Goal: Task Accomplishment & Management: Manage account settings

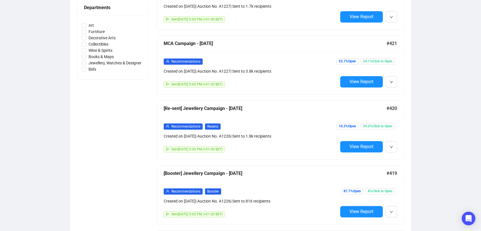
scroll to position [262, 0]
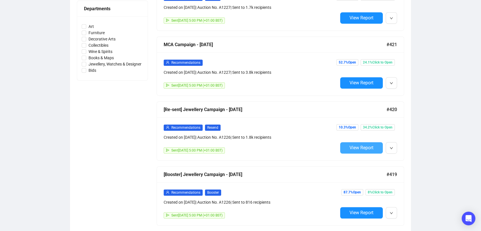
click at [356, 145] on span "View Report" at bounding box center [362, 147] width 24 height 5
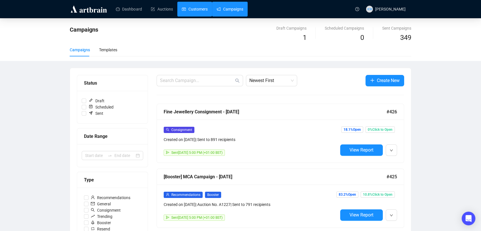
click at [192, 11] on link "Customers" at bounding box center [195, 9] width 26 height 15
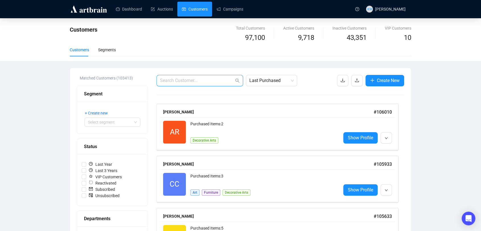
click at [183, 78] on input "text" at bounding box center [197, 80] width 74 height 7
paste input "[EMAIL_ADDRESS][DOMAIN_NAME]"
type input "[EMAIL_ADDRESS][DOMAIN_NAME]"
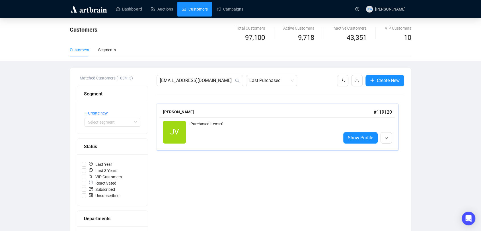
click at [212, 140] on div "Purchased Items: 0" at bounding box center [263, 132] width 146 height 23
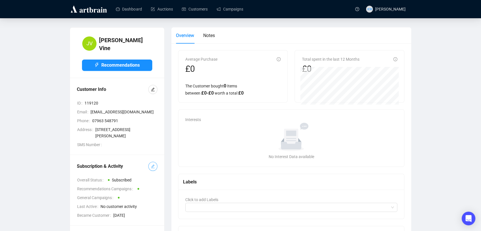
click at [155, 168] on icon "edit" at bounding box center [153, 167] width 4 height 4
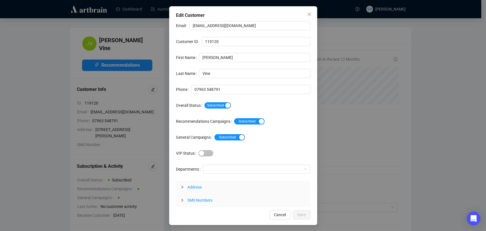
click at [220, 109] on div "Subscribed" at bounding box center [257, 105] width 106 height 9
click at [219, 107] on span "Subscribed" at bounding box center [217, 105] width 26 height 6
click at [299, 214] on span "Save" at bounding box center [301, 215] width 9 height 6
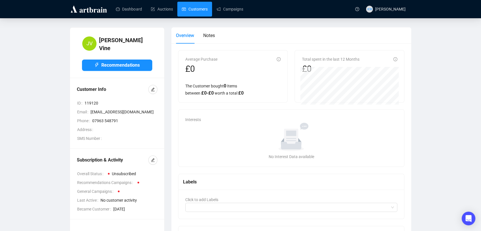
click at [191, 5] on link "Customers" at bounding box center [195, 9] width 26 height 15
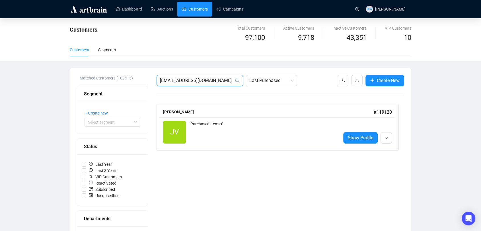
drag, startPoint x: 214, startPoint y: 80, endPoint x: 118, endPoint y: 61, distance: 97.7
click at [118, 61] on div "Customers Total Customers 97,100 Active Customers 9,718 Inactive Customers 43,3…" at bounding box center [240, 210] width 481 height 385
paste input "123mikes"
type input "[EMAIL_ADDRESS][DOMAIN_NAME]"
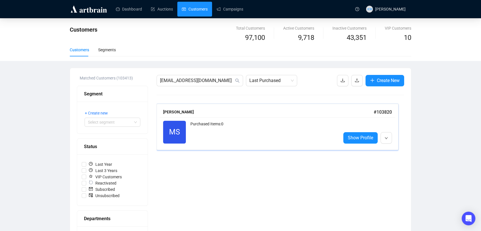
click at [237, 134] on div "Purchased Items: 0" at bounding box center [263, 132] width 146 height 23
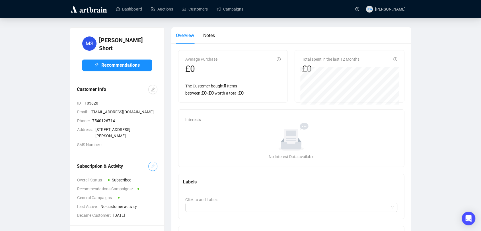
click at [153, 167] on icon "edit" at bounding box center [153, 166] width 4 height 4
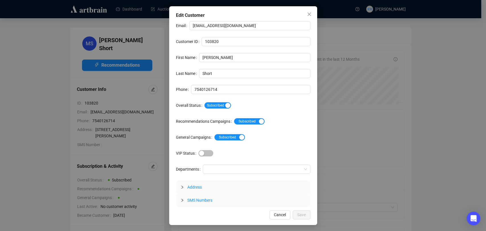
click at [217, 108] on div "Subscribed" at bounding box center [257, 105] width 106 height 9
click at [216, 105] on span "Subscribed" at bounding box center [217, 105] width 26 height 6
click at [299, 213] on span "Save" at bounding box center [301, 215] width 9 height 6
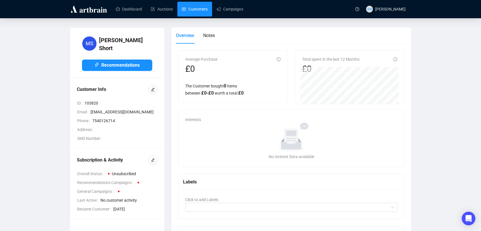
click at [186, 13] on link "Customers" at bounding box center [195, 9] width 26 height 15
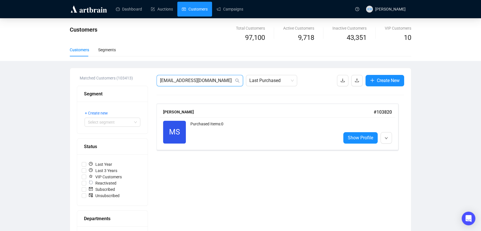
drag, startPoint x: 209, startPoint y: 79, endPoint x: 84, endPoint y: 64, distance: 126.2
click at [84, 64] on div "Customers Total Customers 97,100 Active Customers 9,718 Inactive Customers 43,3…" at bounding box center [240, 210] width 481 height 385
paste input "anniemay1000"
type input "[EMAIL_ADDRESS][DOMAIN_NAME]"
click at [148, 94] on div "Segment + Create new Select segment" at bounding box center [112, 110] width 71 height 48
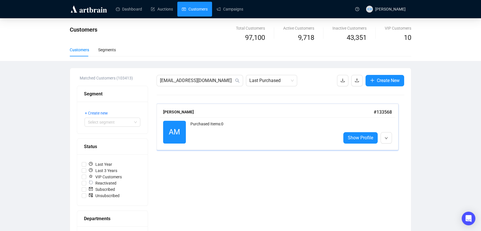
click at [188, 117] on div "AM Reactivated Purchased Items: 0 Show Profile" at bounding box center [278, 132] width 236 height 30
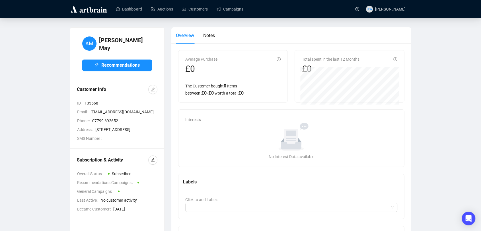
click at [159, 173] on div "Subscription & Activity Overall Status Subscribed Recommendations Campaigns Gen…" at bounding box center [117, 184] width 94 height 70
click at [157, 165] on div at bounding box center [152, 159] width 9 height 9
click at [153, 162] on icon "edit" at bounding box center [153, 160] width 4 height 4
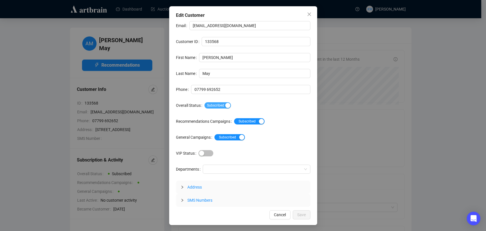
click at [225, 107] on div "button" at bounding box center [227, 105] width 5 height 5
click at [301, 216] on span "Save" at bounding box center [301, 215] width 9 height 6
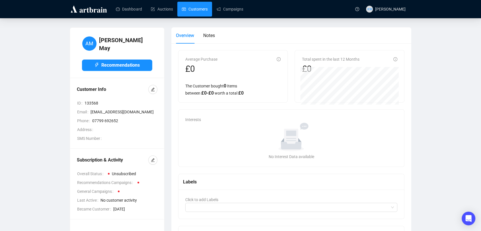
click at [194, 12] on link "Customers" at bounding box center [195, 9] width 26 height 15
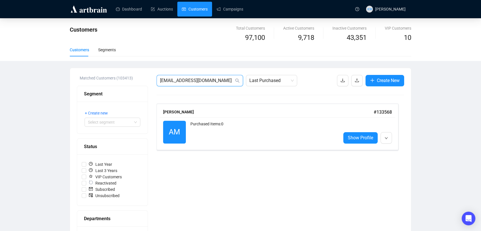
drag, startPoint x: 219, startPoint y: 81, endPoint x: 86, endPoint y: 76, distance: 132.7
paste input "[EMAIL_ADDRESS][DOMAIN_NAME]"
type input "[EMAIL_ADDRESS][DOMAIN_NAME]"
click at [219, 133] on div "Purchased Items: 0 Furniture" at bounding box center [263, 132] width 146 height 23
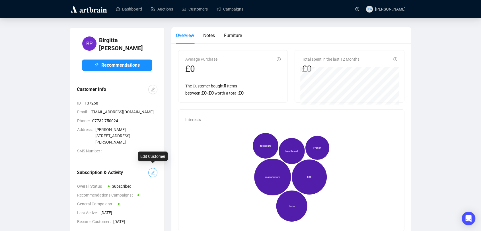
click at [153, 171] on icon "edit" at bounding box center [153, 173] width 4 height 4
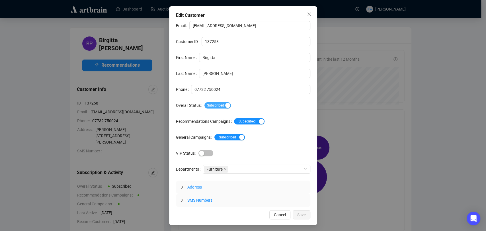
click at [228, 103] on div "button" at bounding box center [227, 105] width 5 height 5
click at [299, 216] on span "Save" at bounding box center [301, 215] width 9 height 6
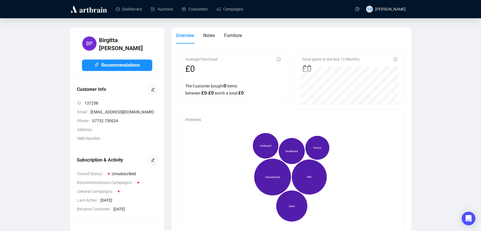
click at [190, 1] on div "Dashboard Auctions Customers Campaigns" at bounding box center [231, 9] width 242 height 18
click at [194, 9] on link "Customers" at bounding box center [195, 9] width 26 height 15
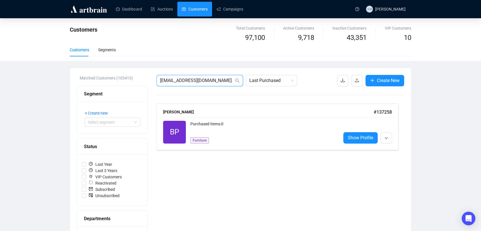
drag, startPoint x: 220, startPoint y: 77, endPoint x: 123, endPoint y: 83, distance: 96.6
paste input "[EMAIL_ADDRESS][DOMAIN_NAME]"
type input "[EMAIL_ADDRESS][DOMAIN_NAME]"
click at [243, 126] on div "Purchased Items: 0" at bounding box center [263, 126] width 146 height 11
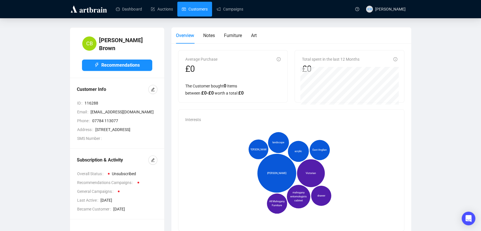
click at [200, 11] on link "Customers" at bounding box center [195, 9] width 26 height 15
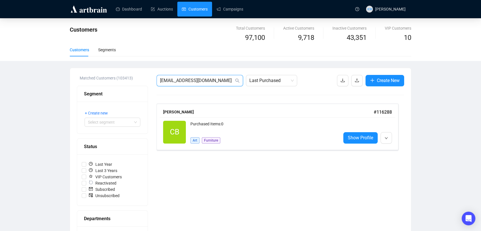
drag, startPoint x: 219, startPoint y: 81, endPoint x: 98, endPoint y: 75, distance: 120.9
paste input "[EMAIL_ADDRESS][DOMAIN_NAME]"
type input "[EMAIL_ADDRESS][DOMAIN_NAME]"
click at [297, 147] on div "[PERSON_NAME] # 105394 GJ Reactivated Purchased Items: 0 Show Profile" at bounding box center [278, 127] width 242 height 46
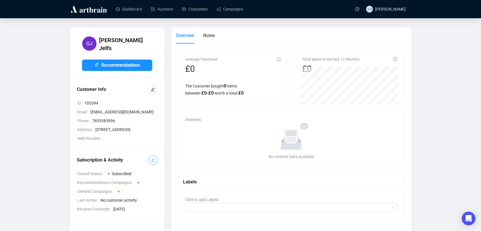
click at [153, 165] on button "button" at bounding box center [152, 159] width 9 height 9
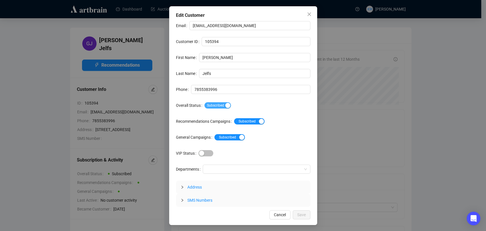
click at [219, 106] on span "Subscribed" at bounding box center [217, 105] width 26 height 6
click at [303, 214] on span "Save" at bounding box center [301, 215] width 9 height 6
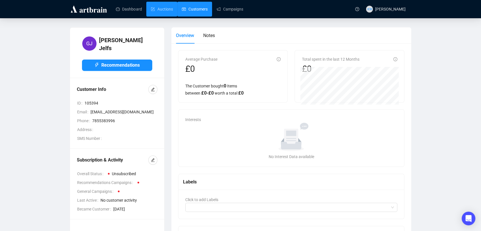
click at [195, 12] on link "Customers" at bounding box center [195, 9] width 26 height 15
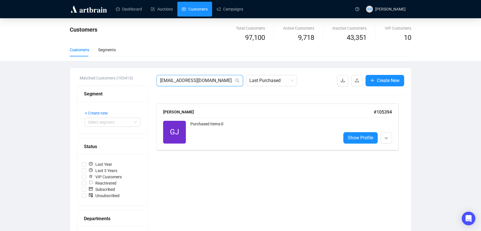
drag, startPoint x: 209, startPoint y: 77, endPoint x: 128, endPoint y: 78, distance: 81.1
paste input "[EMAIL_ADDRESS][DOMAIN_NAME]"
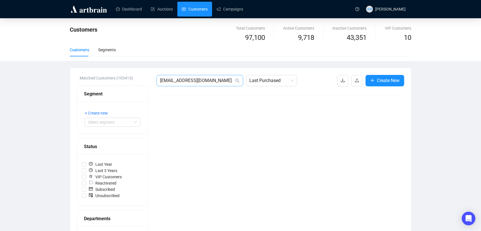
click at [221, 75] on span "[EMAIL_ADDRESS][DOMAIN_NAME]" at bounding box center [200, 80] width 87 height 11
drag, startPoint x: 204, startPoint y: 81, endPoint x: 95, endPoint y: 75, distance: 108.6
paste input "mary2block@ao"
type input "[EMAIL_ADDRESS][DOMAIN_NAME]"
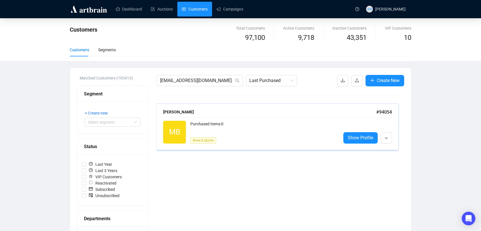
click at [237, 128] on div "Purchased Items: 0" at bounding box center [263, 126] width 146 height 11
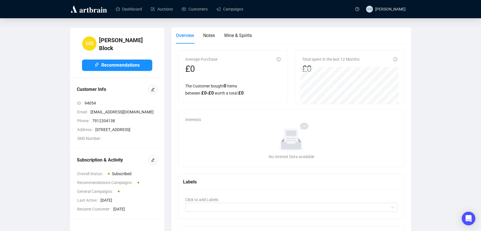
click at [158, 165] on div "Subscription & Activity Overall Status Subscribed Recommendations Campaigns Gen…" at bounding box center [117, 184] width 94 height 70
click at [159, 171] on div "Subscription & Activity Overall Status Subscribed Recommendations Campaigns Gen…" at bounding box center [117, 184] width 94 height 70
click at [157, 165] on button "button" at bounding box center [152, 159] width 9 height 9
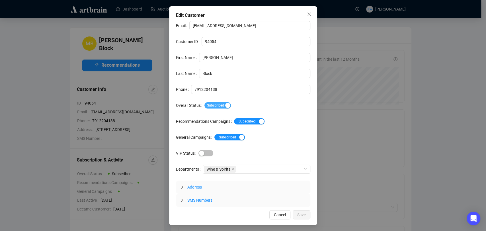
click at [217, 103] on span "Subscribed" at bounding box center [217, 105] width 26 height 6
click at [305, 215] on span "Save" at bounding box center [301, 215] width 9 height 6
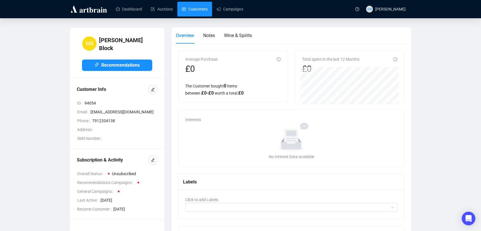
click at [187, 4] on link "Customers" at bounding box center [195, 9] width 26 height 15
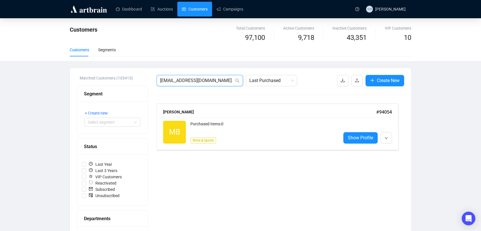
drag, startPoint x: 209, startPoint y: 81, endPoint x: 108, endPoint y: 60, distance: 103.5
click at [108, 60] on div "Customers Total Customers 97,100 Active Customers 9,718 Inactive Customers 43,3…" at bounding box center [240, 210] width 481 height 385
paste input "[PERSON_NAME]"
type input "[PERSON_NAME][EMAIL_ADDRESS][DOMAIN_NAME]"
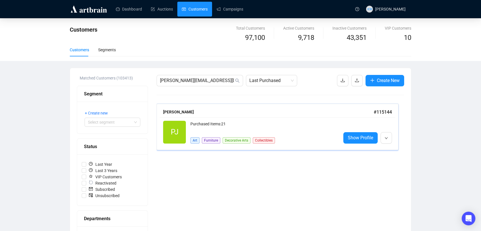
click at [220, 122] on div "Purchased Items: 21" at bounding box center [263, 126] width 146 height 11
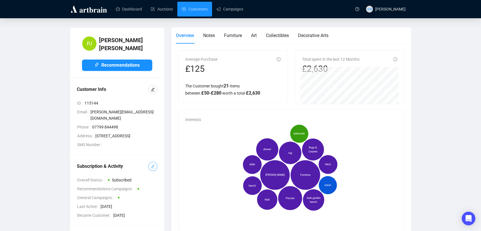
click at [151, 166] on span "button" at bounding box center [153, 166] width 4 height 6
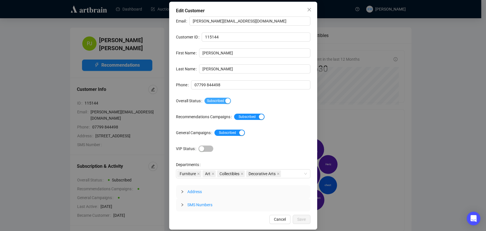
click at [219, 99] on span "Subscribed" at bounding box center [217, 101] width 26 height 6
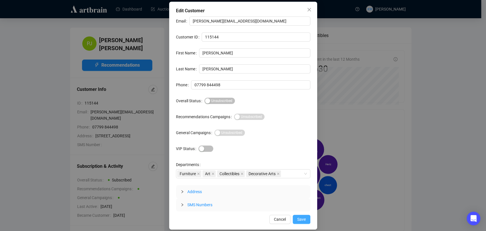
click at [307, 218] on button "Save" at bounding box center [302, 219] width 18 height 9
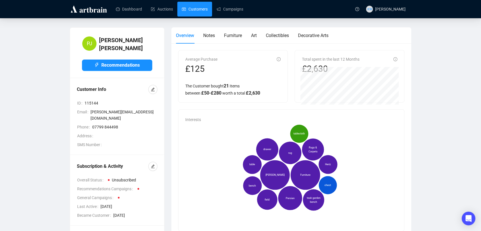
click at [194, 7] on link "Customers" at bounding box center [195, 9] width 26 height 15
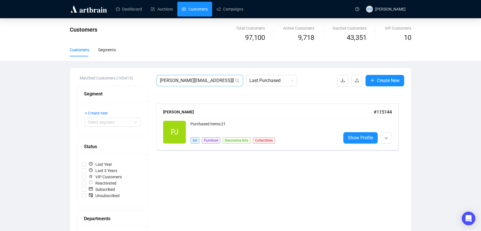
drag, startPoint x: 212, startPoint y: 75, endPoint x: 185, endPoint y: 75, distance: 26.8
click at [185, 75] on span "[PERSON_NAME][EMAIL_ADDRESS][DOMAIN_NAME]" at bounding box center [200, 80] width 87 height 11
drag, startPoint x: 211, startPoint y: 80, endPoint x: 119, endPoint y: 62, distance: 93.2
click at [119, 62] on div "Customers Total Customers 97,100 Active Customers 9,718 Inactive Customers 43,3…" at bounding box center [240, 210] width 481 height 385
paste input "eter.coveney99"
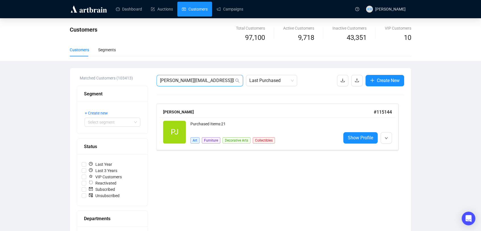
type input "[PERSON_NAME][EMAIL_ADDRESS][DOMAIN_NAME]"
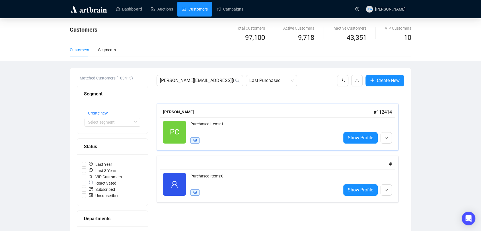
click at [232, 119] on div "PC Reactivated Purchased Items: 1 Art Show Profile" at bounding box center [278, 132] width 236 height 30
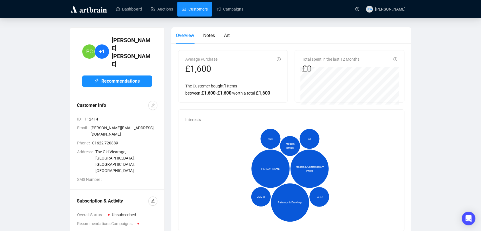
click at [206, 10] on link "Customers" at bounding box center [195, 9] width 26 height 15
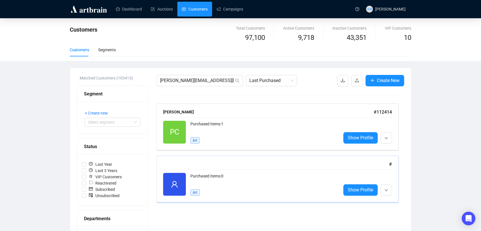
click at [231, 161] on div "#" at bounding box center [277, 164] width 229 height 7
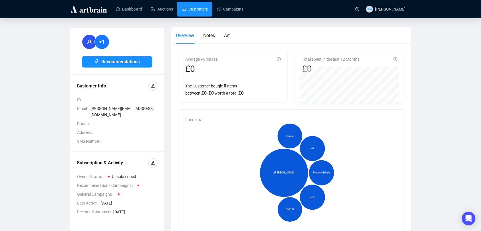
click at [193, 9] on link "Customers" at bounding box center [195, 9] width 26 height 15
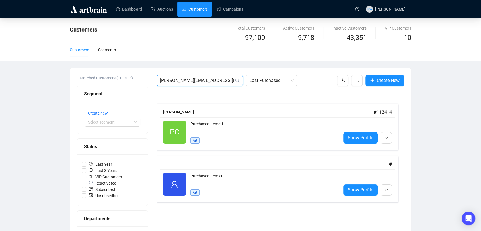
drag, startPoint x: 219, startPoint y: 82, endPoint x: 63, endPoint y: 68, distance: 156.4
click at [63, 68] on div "Customers Total Customers 97,100 Active Customers 9,718 Inactive Customers 43,3…" at bounding box center [240, 210] width 481 height 385
paste input "ursulaimeldacox"
type input "[EMAIL_ADDRESS][DOMAIN_NAME]"
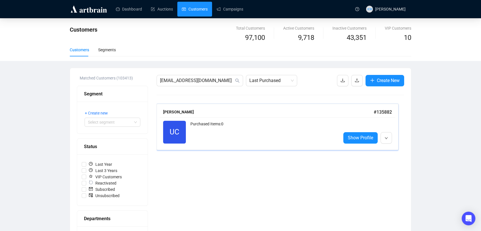
click at [228, 136] on div "Purchased Items: 0" at bounding box center [263, 132] width 146 height 23
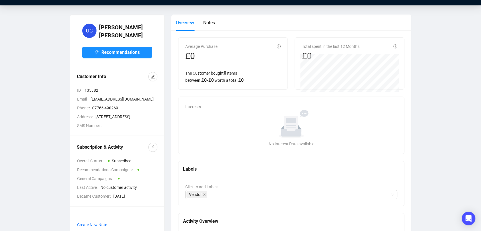
scroll to position [14, 0]
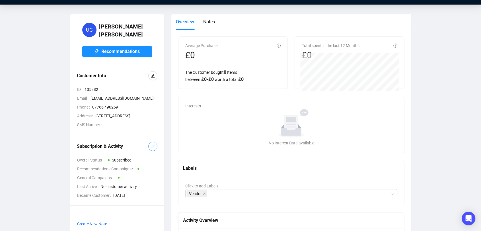
click at [151, 148] on icon "edit" at bounding box center [153, 146] width 4 height 4
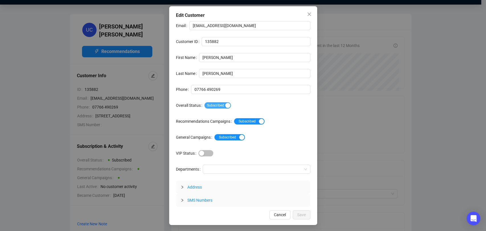
click at [223, 104] on span "Subscribed" at bounding box center [217, 105] width 26 height 6
click at [305, 215] on span "Save" at bounding box center [301, 215] width 9 height 6
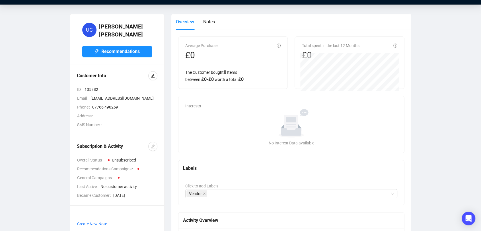
scroll to position [0, 0]
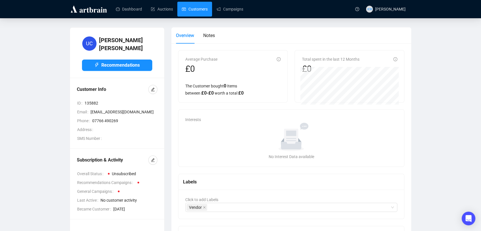
click at [186, 14] on link "Customers" at bounding box center [195, 9] width 26 height 15
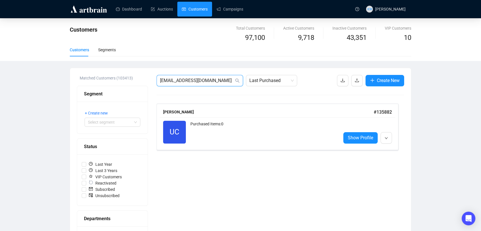
drag, startPoint x: 219, startPoint y: 79, endPoint x: 143, endPoint y: 68, distance: 76.3
paste input "[EMAIL_ADDRESS][DOMAIN_NAME]"
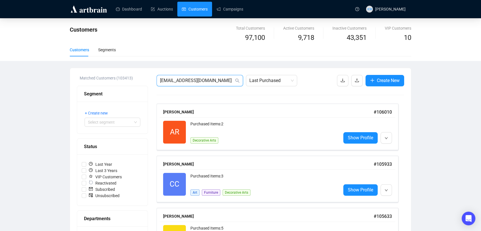
type input "[EMAIL_ADDRESS][DOMAIN_NAME]"
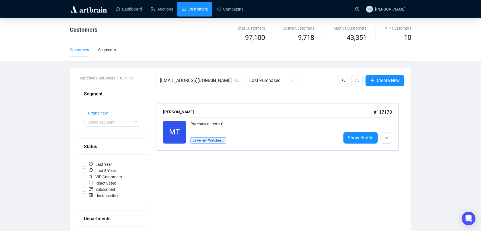
click at [204, 122] on div "Purchased Items: 0" at bounding box center [263, 126] width 146 height 11
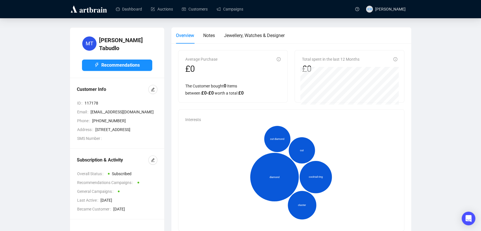
scroll to position [16, 0]
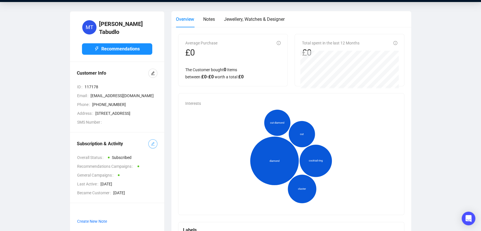
click at [152, 142] on icon "edit" at bounding box center [153, 144] width 4 height 4
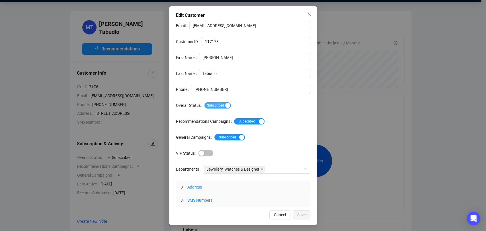
click at [217, 106] on span "Subscribed" at bounding box center [217, 105] width 26 height 6
click at [303, 212] on span "Save" at bounding box center [301, 215] width 9 height 6
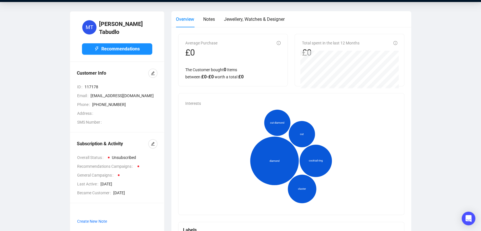
scroll to position [0, 0]
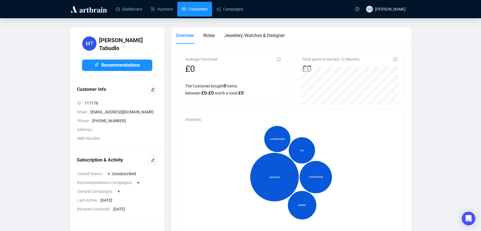
click at [194, 11] on link "Customers" at bounding box center [195, 9] width 26 height 15
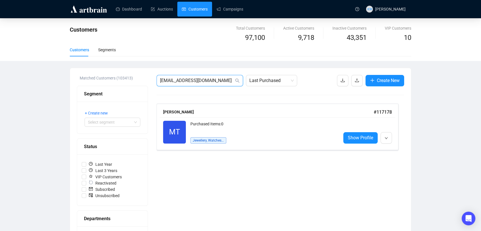
click at [231, 79] on input "[EMAIL_ADDRESS][DOMAIN_NAME]" at bounding box center [197, 80] width 74 height 7
paste input "[PERSON_NAME][EMAIL_ADDRESS][DOMAIN_NAME]"
type input "[PERSON_NAME][EMAIL_ADDRESS][DOMAIN_NAME]"
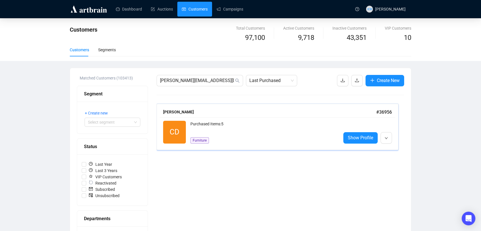
click at [240, 121] on div "Purchased Items: 5" at bounding box center [263, 126] width 146 height 11
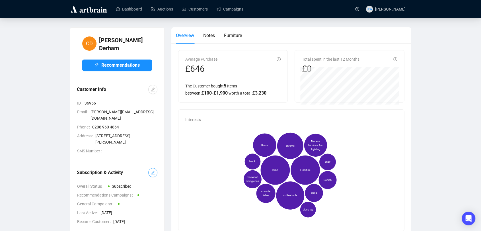
click at [152, 171] on icon "edit" at bounding box center [153, 173] width 4 height 4
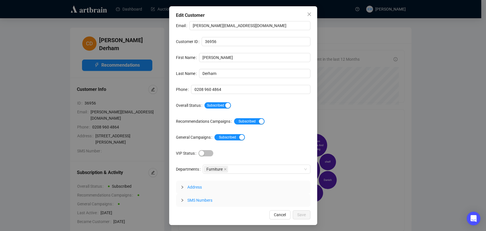
click at [231, 106] on div "Subscribed" at bounding box center [257, 105] width 106 height 7
click at [225, 105] on div "button" at bounding box center [227, 105] width 5 height 5
click at [299, 213] on span "Save" at bounding box center [301, 215] width 9 height 6
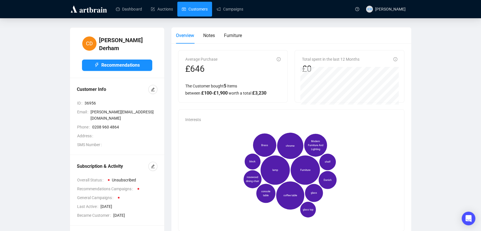
click at [201, 13] on link "Customers" at bounding box center [195, 9] width 26 height 15
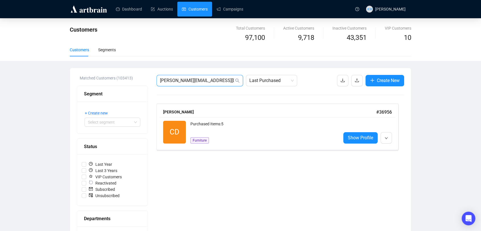
drag, startPoint x: 215, startPoint y: 82, endPoint x: 115, endPoint y: 69, distance: 100.7
paste input "[PERSON_NAME][EMAIL_ADDRESS][PERSON_NAME][DOMAIN_NAME]"
type input "[PERSON_NAME][EMAIL_ADDRESS][PERSON_NAME][DOMAIN_NAME]"
click at [253, 130] on div "Purchased Items: 0" at bounding box center [263, 132] width 146 height 23
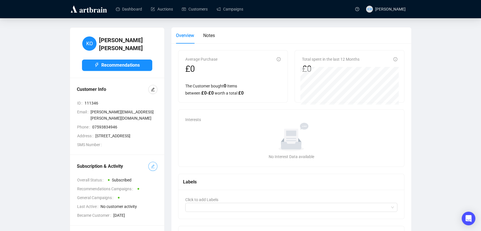
click at [155, 162] on button "button" at bounding box center [152, 166] width 9 height 9
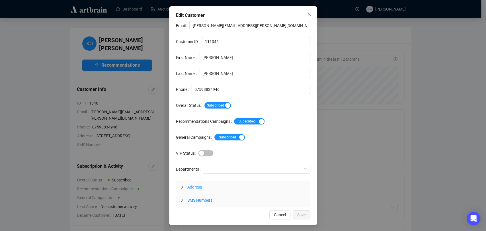
click at [210, 109] on div "Subscribed" at bounding box center [257, 105] width 106 height 9
click at [210, 107] on span "Subscribed" at bounding box center [217, 105] width 26 height 6
click at [309, 215] on button "Save" at bounding box center [302, 214] width 18 height 9
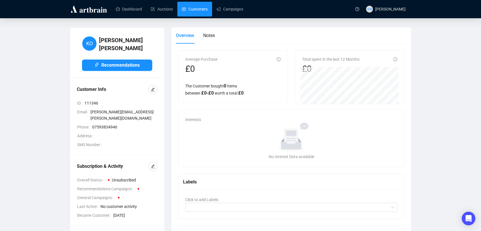
click at [193, 10] on link "Customers" at bounding box center [195, 9] width 26 height 15
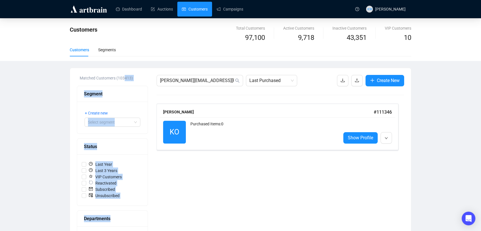
drag, startPoint x: 221, startPoint y: 84, endPoint x: 122, endPoint y: 72, distance: 99.3
click at [190, 79] on input "[PERSON_NAME][EMAIL_ADDRESS][PERSON_NAME][DOMAIN_NAME]" at bounding box center [197, 80] width 74 height 7
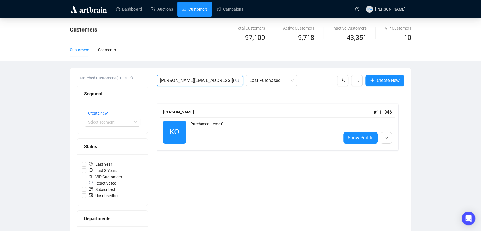
click at [190, 79] on input "[PERSON_NAME][EMAIL_ADDRESS][PERSON_NAME][DOMAIN_NAME]" at bounding box center [197, 80] width 74 height 7
paste input "[PERSON_NAME][EMAIL_ADDRESS][PERSON_NAME][DOMAIN_NAME]"
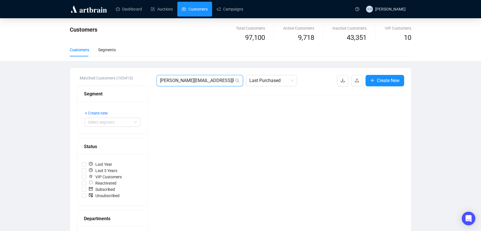
drag, startPoint x: 213, startPoint y: 80, endPoint x: 103, endPoint y: 68, distance: 109.9
paste input "[EMAIL_ADDRESS]"
drag, startPoint x: 225, startPoint y: 83, endPoint x: 75, endPoint y: 86, distance: 150.1
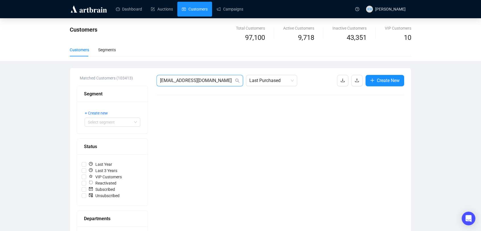
paste input "[EMAIL_ADDRESS][DOMAIN_NAME]"
type input "[EMAIL_ADDRESS][DOMAIN_NAME]"
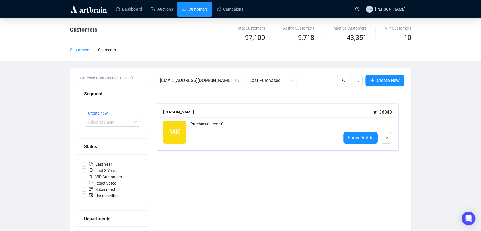
click at [177, 112] on div "[PERSON_NAME]" at bounding box center [268, 112] width 211 height 6
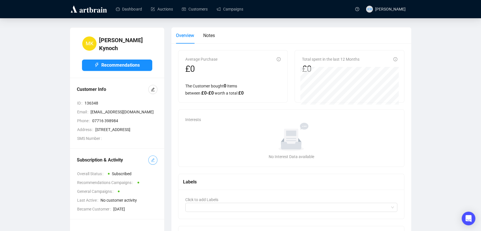
click at [150, 165] on button "button" at bounding box center [152, 159] width 9 height 9
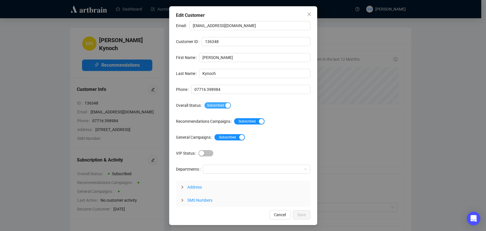
click at [211, 108] on span "Subscribed" at bounding box center [217, 105] width 26 height 6
click at [304, 214] on span "Save" at bounding box center [301, 215] width 9 height 6
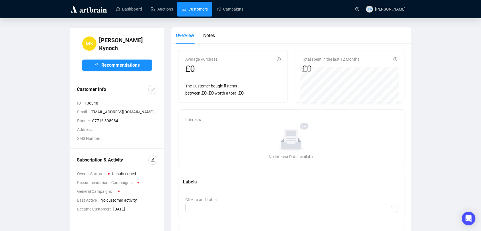
click at [199, 9] on link "Customers" at bounding box center [195, 9] width 26 height 15
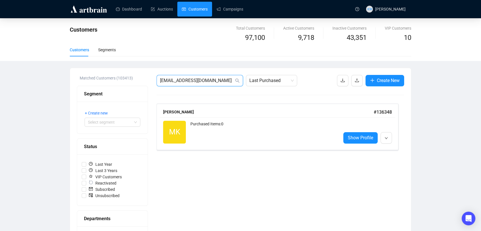
drag, startPoint x: 229, startPoint y: 81, endPoint x: 125, endPoint y: 77, distance: 104.0
paste input "[EMAIL_ADDRESS][DOMAIN_NAME]"
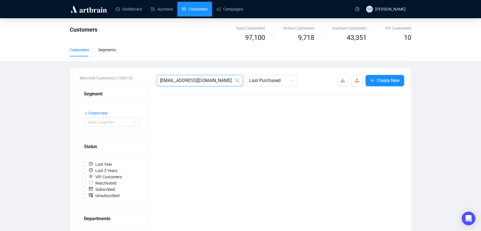
drag, startPoint x: 228, startPoint y: 81, endPoint x: 64, endPoint y: 69, distance: 164.7
click at [64, 69] on div "Customers Total Customers 97,100 Active Customers 9,718 Inactive Customers 43,3…" at bounding box center [240, 210] width 481 height 385
paste input "[PERSON_NAME].[PERSON_NAME]"
type input "[PERSON_NAME][EMAIL_ADDRESS][PERSON_NAME][DOMAIN_NAME]"
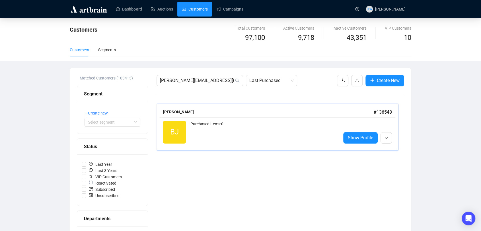
click at [207, 126] on div "Purchased Items: 0" at bounding box center [263, 132] width 146 height 23
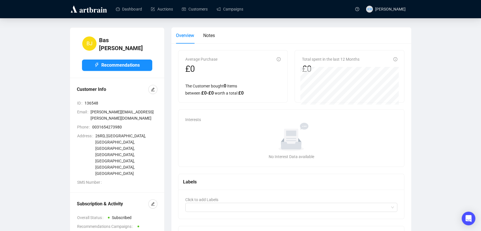
scroll to position [35, 0]
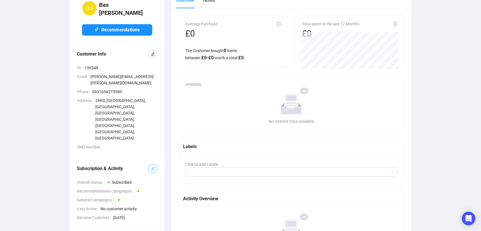
click at [152, 164] on button "button" at bounding box center [152, 168] width 9 height 9
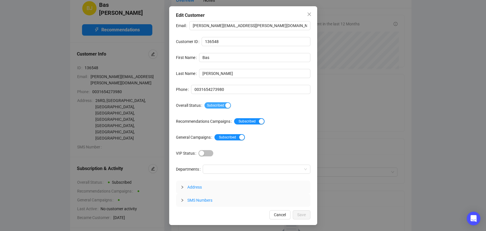
click at [207, 108] on span "Subscribed" at bounding box center [217, 105] width 26 height 6
click at [304, 214] on span "Save" at bounding box center [301, 215] width 9 height 6
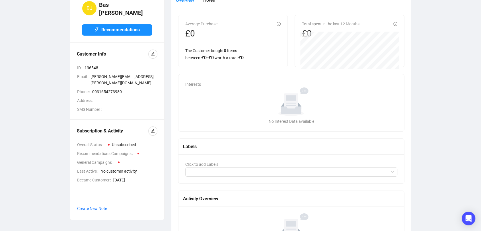
scroll to position [0, 0]
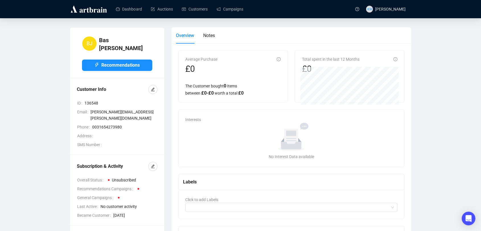
click at [196, 18] on main "[PERSON_NAME] Bas [PERSON_NAME] Recommendations Customer Info ID 136548 Email […" at bounding box center [240, 163] width 481 height 290
click at [195, 12] on link "Customers" at bounding box center [195, 9] width 26 height 15
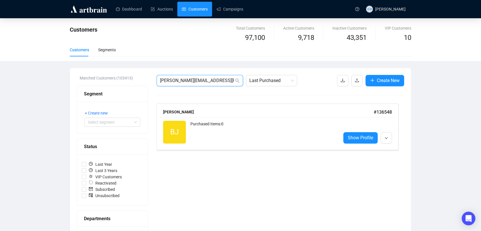
drag, startPoint x: 210, startPoint y: 77, endPoint x: 58, endPoint y: 61, distance: 153.2
click at [58, 61] on div "Customers Total Customers 97,100 Active Customers 9,718 Inactive Customers 43,3…" at bounding box center [240, 210] width 481 height 385
paste input "lordforsyth@btinternet"
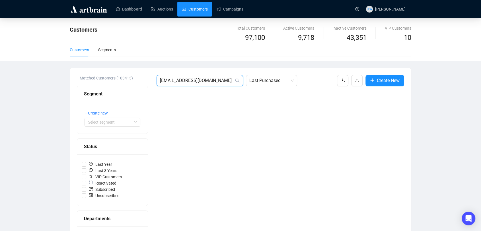
drag, startPoint x: 219, startPoint y: 79, endPoint x: 110, endPoint y: 72, distance: 108.4
paste input "[PERSON_NAME][EMAIL_ADDRESS][DOMAIN_NAME]"
type input "[PERSON_NAME][EMAIL_ADDRESS][DOMAIN_NAME]"
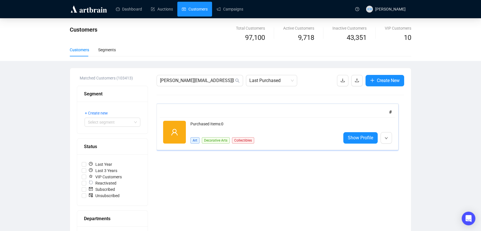
click at [247, 122] on div "Purchased Items: 0" at bounding box center [263, 126] width 146 height 11
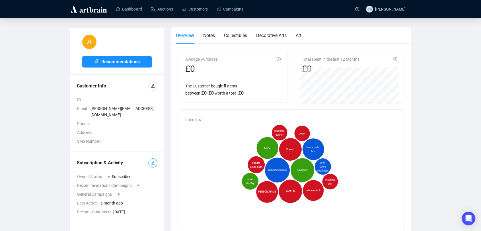
click at [149, 158] on button "button" at bounding box center [152, 162] width 9 height 9
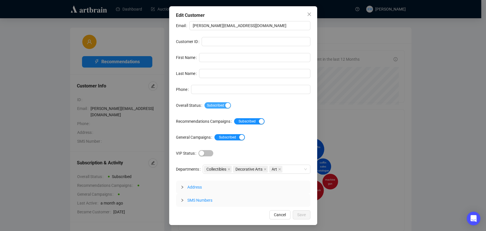
click at [212, 106] on span "Subscribed" at bounding box center [217, 105] width 26 height 6
click at [301, 212] on span "Save" at bounding box center [301, 215] width 9 height 6
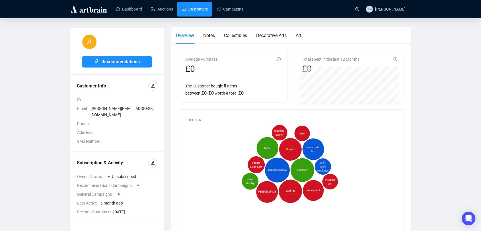
click at [185, 13] on link "Customers" at bounding box center [195, 9] width 26 height 15
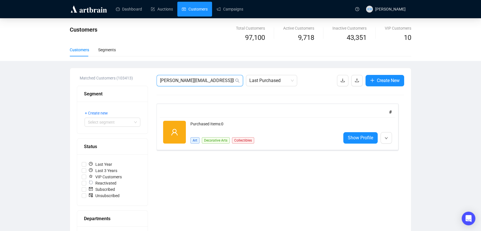
drag, startPoint x: 227, startPoint y: 79, endPoint x: 73, endPoint y: 55, distance: 154.9
click at [73, 55] on div "Customers Total Customers 97,100 Active Customers 9,718 Inactive Customers 43,3…" at bounding box center [240, 210] width 481 height 385
paste input "[EMAIL_ADDRESS][DOMAIN_NAME]"
type input "[EMAIL_ADDRESS][DOMAIN_NAME]"
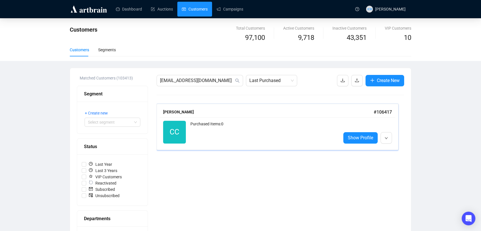
click at [246, 124] on div "Purchased Items: 0" at bounding box center [263, 132] width 146 height 23
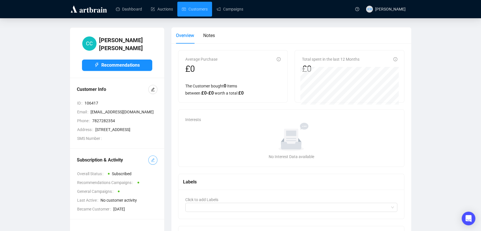
click at [152, 163] on span "button" at bounding box center [153, 160] width 4 height 6
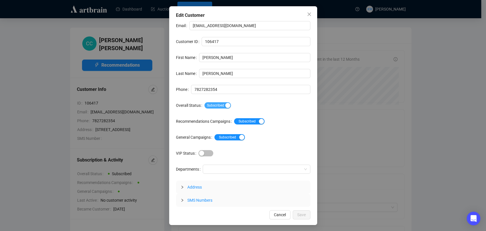
click at [212, 102] on span "Subscribed" at bounding box center [217, 105] width 26 height 6
click at [305, 217] on span "Save" at bounding box center [301, 215] width 9 height 6
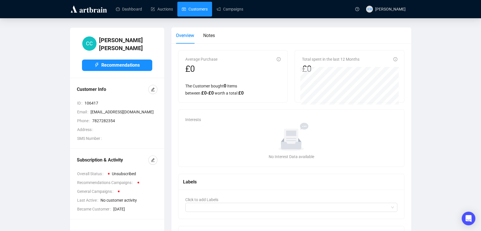
click at [188, 10] on link "Customers" at bounding box center [195, 9] width 26 height 15
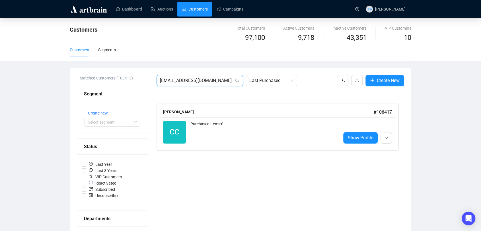
drag, startPoint x: 210, startPoint y: 80, endPoint x: 76, endPoint y: 63, distance: 135.2
click at [76, 63] on div "Customers Total Customers 97,100 Active Customers 9,718 Inactive Customers 43,3…" at bounding box center [240, 210] width 481 height 385
paste input "[EMAIL_ADDRESS][DOMAIN_NAME]"
type input "[EMAIL_ADDRESS][DOMAIN_NAME]"
click at [229, 131] on div "Purchased Items: 0" at bounding box center [263, 126] width 146 height 11
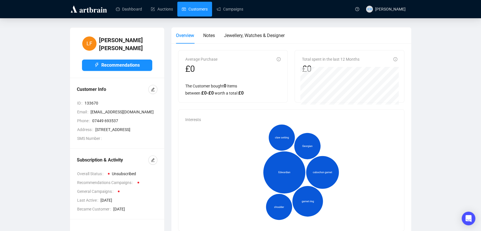
click at [196, 6] on link "Customers" at bounding box center [195, 9] width 26 height 15
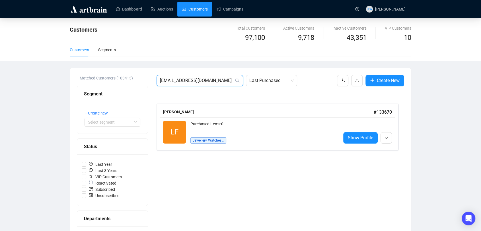
drag, startPoint x: 216, startPoint y: 80, endPoint x: 128, endPoint y: 69, distance: 89.2
paste input "[PERSON_NAME].[PERSON_NAME]"
type input "[PERSON_NAME][EMAIL_ADDRESS][PERSON_NAME][DOMAIN_NAME]"
click at [200, 126] on div "Purchased Items: 1" at bounding box center [263, 126] width 146 height 11
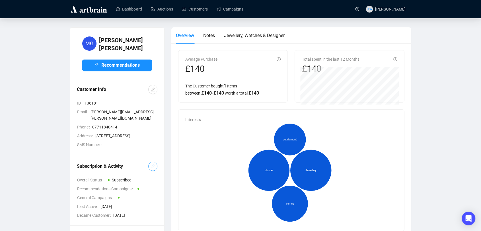
click at [153, 165] on button "button" at bounding box center [152, 166] width 9 height 9
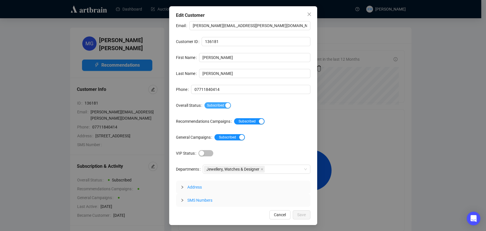
click at [215, 102] on span "Subscribed" at bounding box center [217, 105] width 26 height 6
click at [305, 218] on button "Save" at bounding box center [302, 214] width 18 height 9
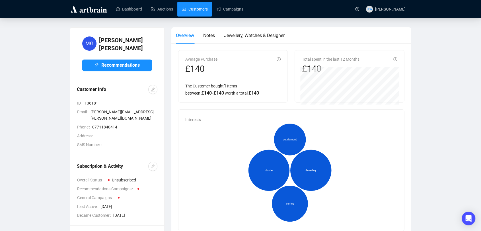
click at [200, 12] on link "Customers" at bounding box center [195, 9] width 26 height 15
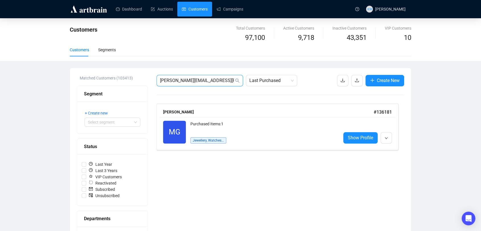
drag, startPoint x: 212, startPoint y: 80, endPoint x: 48, endPoint y: 54, distance: 166.1
click at [48, 54] on div "Customers Total Customers 97,100 Active Customers 9,718 Inactive Customers 43,3…" at bounding box center [240, 210] width 481 height 385
paste input "oharesophiee"
type input "[EMAIL_ADDRESS][DOMAIN_NAME]"
click at [231, 141] on div "Purchased Items: 0 Art" at bounding box center [263, 132] width 146 height 23
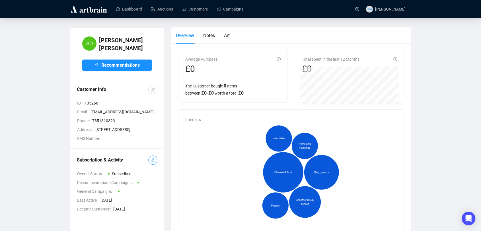
click at [157, 165] on button "button" at bounding box center [152, 159] width 9 height 9
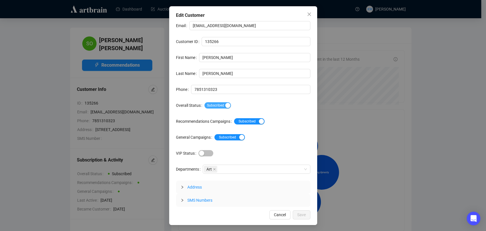
click at [210, 102] on span "Subscribed" at bounding box center [217, 105] width 26 height 6
click at [308, 214] on button "Save" at bounding box center [302, 214] width 18 height 9
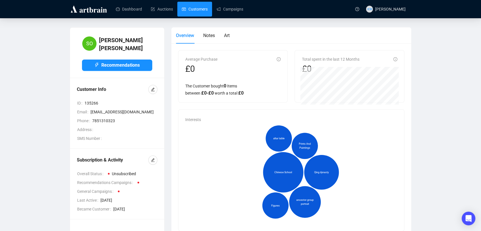
click at [197, 3] on link "Customers" at bounding box center [195, 9] width 26 height 15
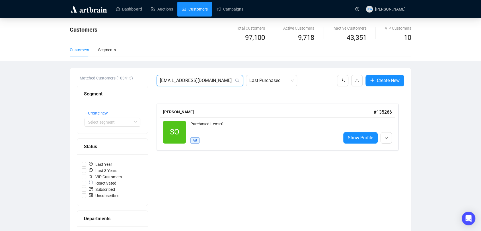
drag, startPoint x: 219, startPoint y: 78, endPoint x: 118, endPoint y: 53, distance: 104.2
click at [118, 53] on div "Customers Total Customers 97,100 Active Customers 9,718 Inactive Customers 43,3…" at bounding box center [240, 210] width 481 height 385
paste input "[DEMOGRAPHIC_DATA]"
type input "[EMAIL_ADDRESS][DOMAIN_NAME]"
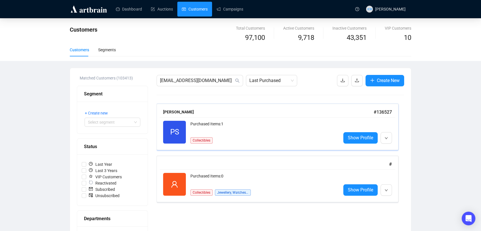
click at [213, 115] on div "[PERSON_NAME] # 136527" at bounding box center [278, 112] width 236 height 11
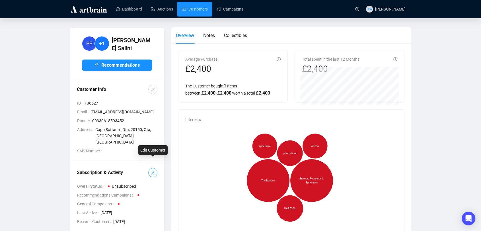
click at [155, 171] on icon "edit" at bounding box center [153, 173] width 4 height 4
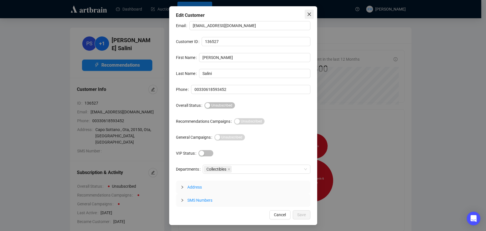
click at [309, 13] on icon "close" at bounding box center [309, 14] width 5 height 5
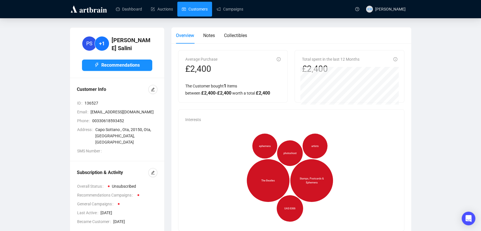
click at [191, 6] on link "Customers" at bounding box center [195, 9] width 26 height 15
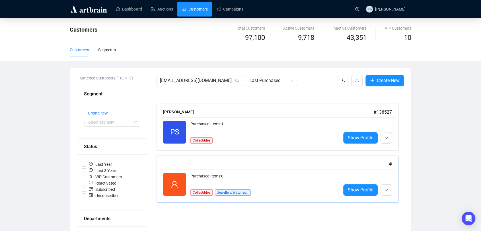
click at [233, 169] on div "Reactivated Purchased Items: 0 Collectibles Jewellery, Watches & Designer Show …" at bounding box center [278, 184] width 236 height 30
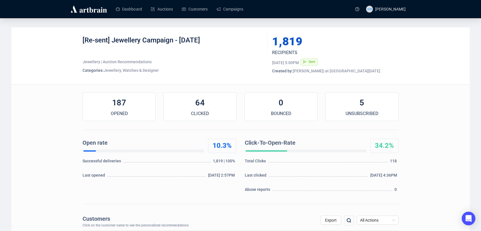
drag, startPoint x: 126, startPoint y: 39, endPoint x: 69, endPoint y: 42, distance: 57.0
click at [69, 42] on div "[Re-sent] Jewellery Campaign - September 2025 Jewellery | Auction Recommendatio…" at bounding box center [240, 55] width 458 height 57
copy div "[Re-sent] Jewellery Campaign - September 2025"
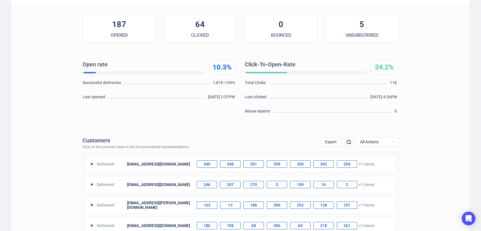
scroll to position [80, 0]
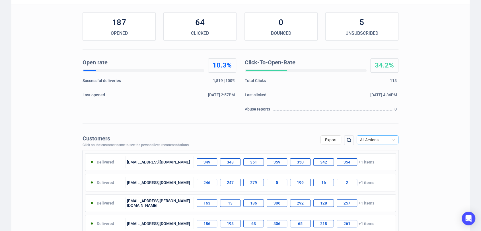
click at [366, 138] on span "All Actions" at bounding box center [377, 140] width 35 height 9
click at [383, 188] on div "Unsubscribe" at bounding box center [377, 187] width 33 height 6
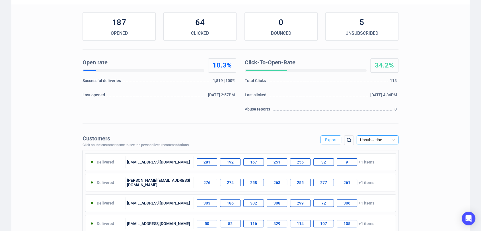
click at [330, 140] on span "Export" at bounding box center [331, 140] width 12 height 5
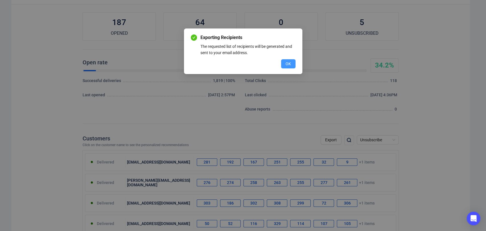
click at [286, 64] on span "OK" at bounding box center [288, 64] width 5 height 6
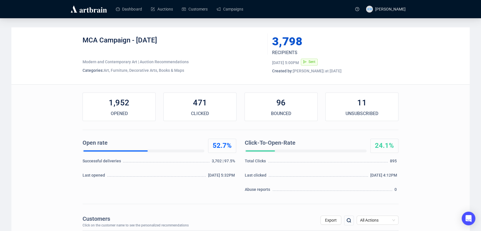
drag, startPoint x: 188, startPoint y: 40, endPoint x: 80, endPoint y: 31, distance: 108.9
click at [80, 31] on div "MCA Campaign - [DATE] Modern and Contemporary Art | Auction Recommendations Cat…" at bounding box center [240, 55] width 458 height 57
copy div "MCA Campaign - [DATE]"
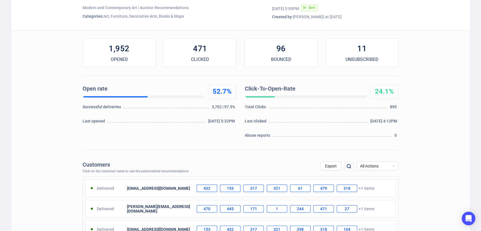
scroll to position [54, 0]
click at [376, 165] on span "All Actions" at bounding box center [377, 165] width 35 height 9
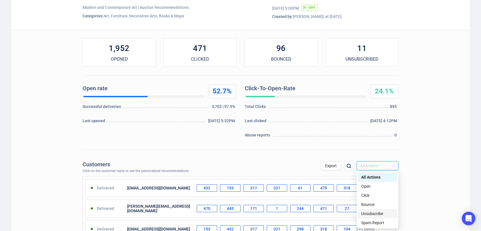
click at [376, 210] on div "Unsubscribe" at bounding box center [378, 213] width 40 height 9
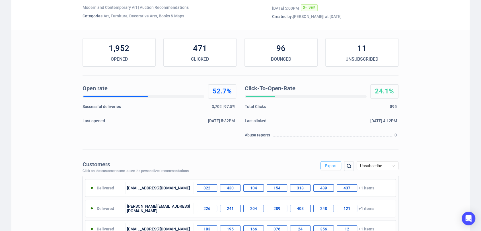
click at [334, 164] on span "Export" at bounding box center [331, 165] width 12 height 5
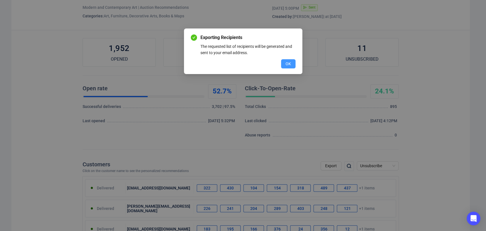
click at [283, 64] on button "OK" at bounding box center [288, 63] width 15 height 9
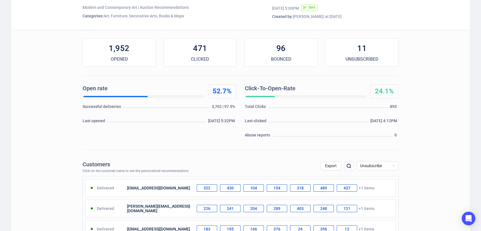
scroll to position [0, 0]
